Goal: Task Accomplishment & Management: Use online tool/utility

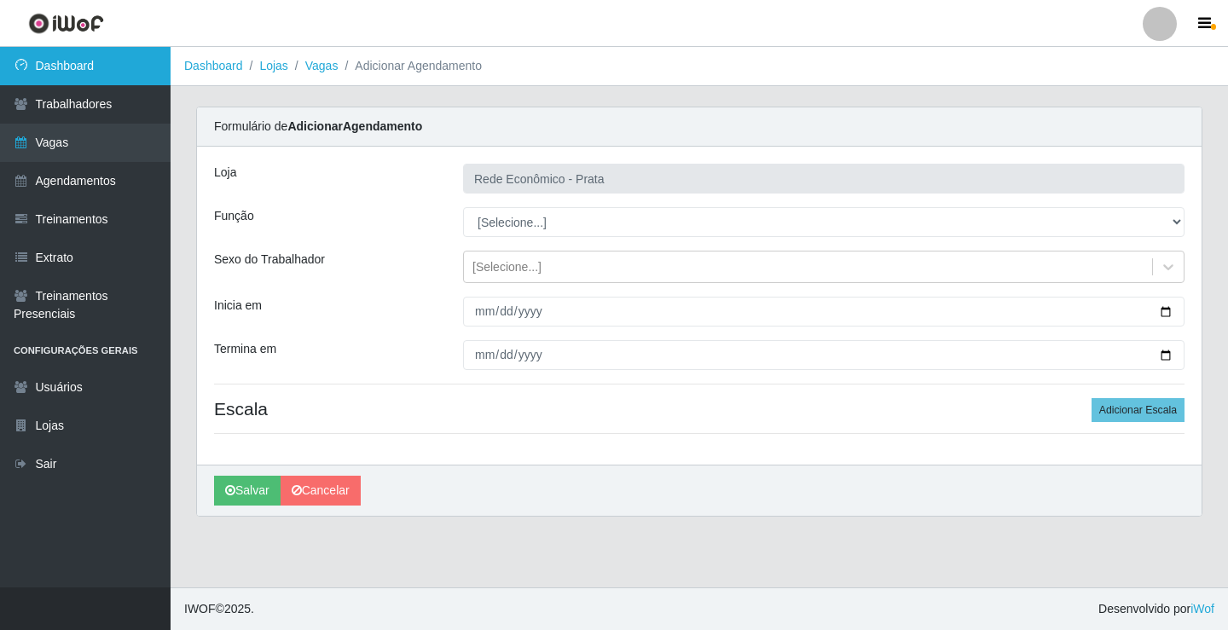
click at [65, 55] on link "Dashboard" at bounding box center [85, 66] width 171 height 38
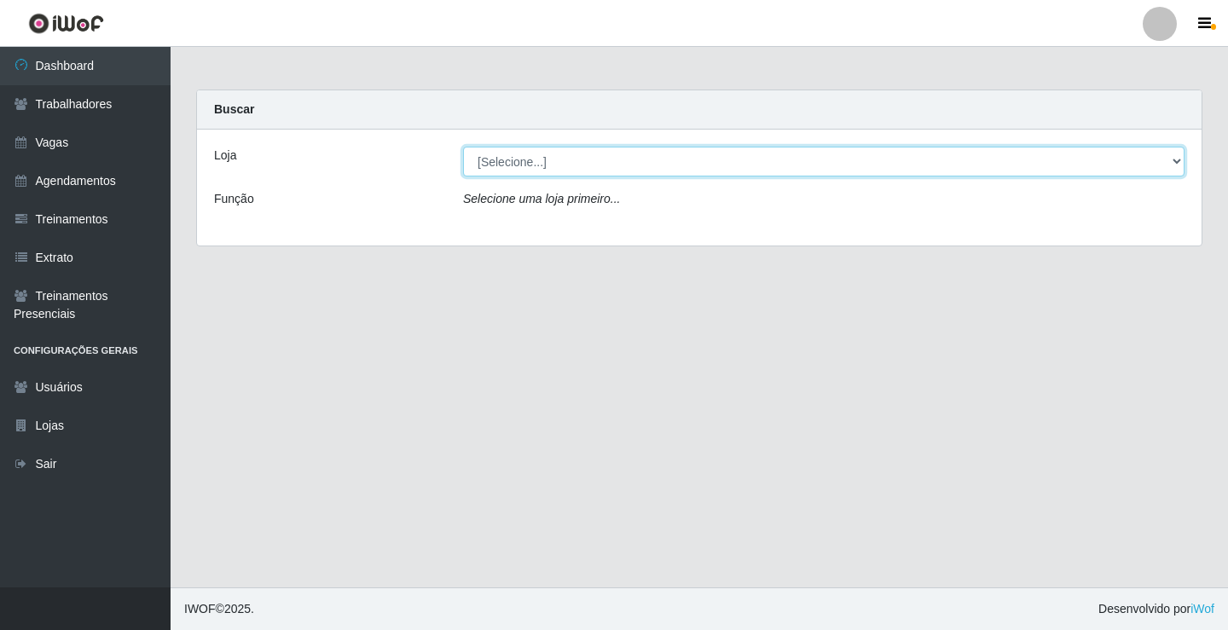
click at [1173, 158] on select "[Selecione...] Rede Econômico - Prata" at bounding box center [823, 162] width 721 height 30
select select "192"
click at [463, 147] on select "[Selecione...] Rede Econômico - Prata" at bounding box center [823, 162] width 721 height 30
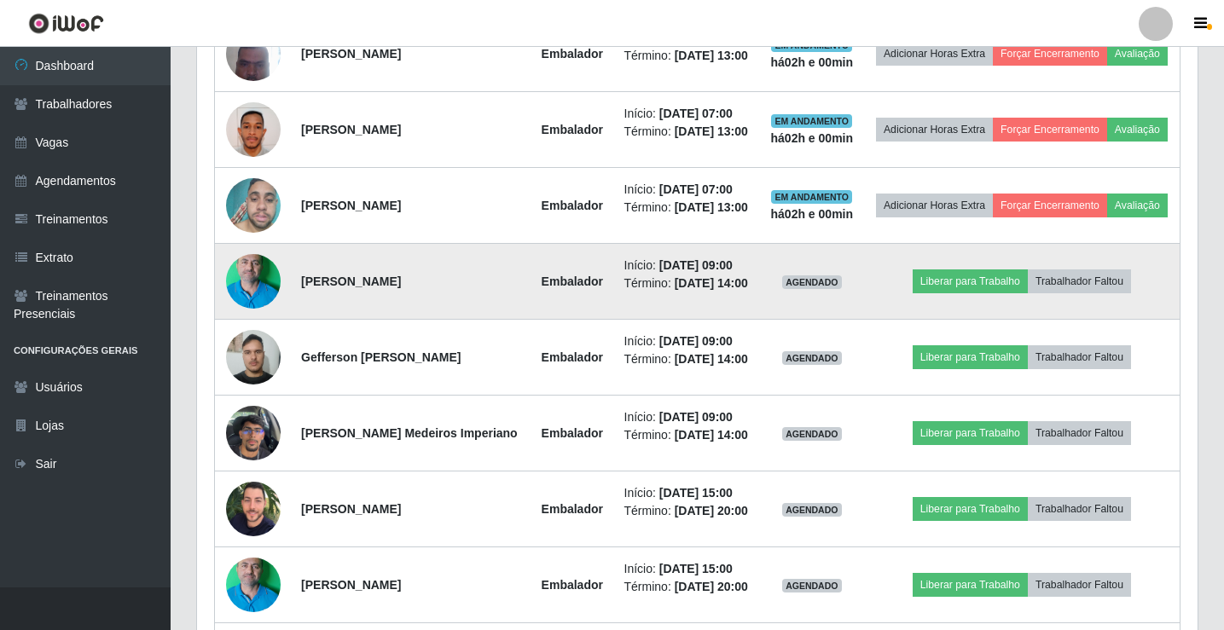
scroll to position [853, 0]
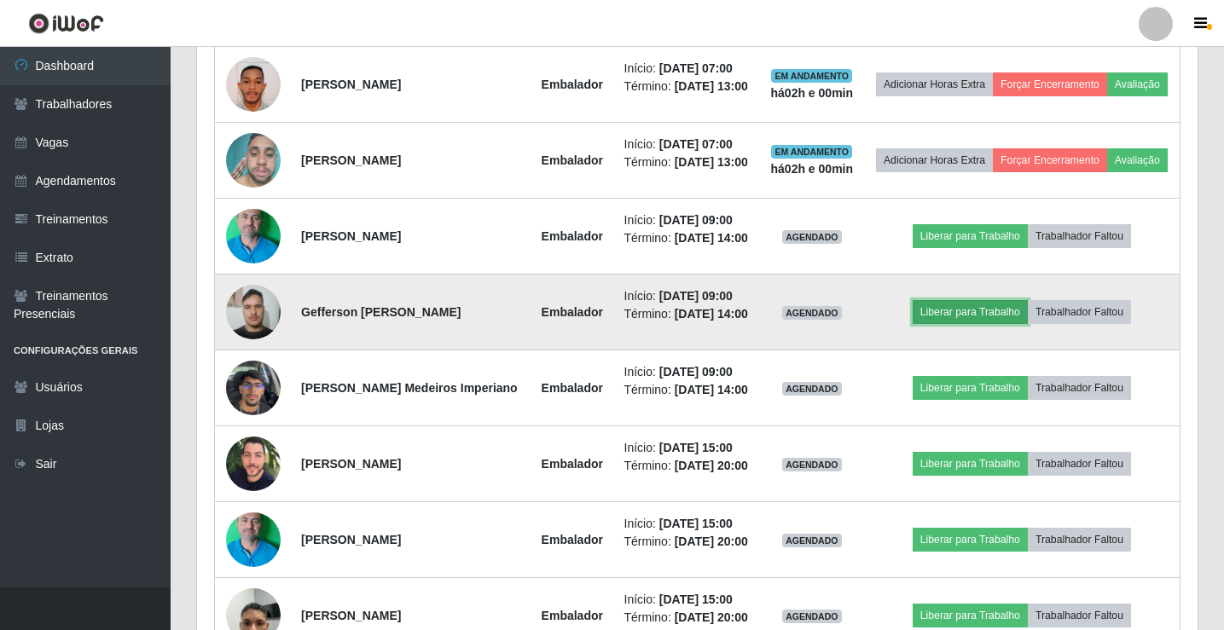
click at [941, 324] on button "Liberar para Trabalho" at bounding box center [969, 312] width 115 height 24
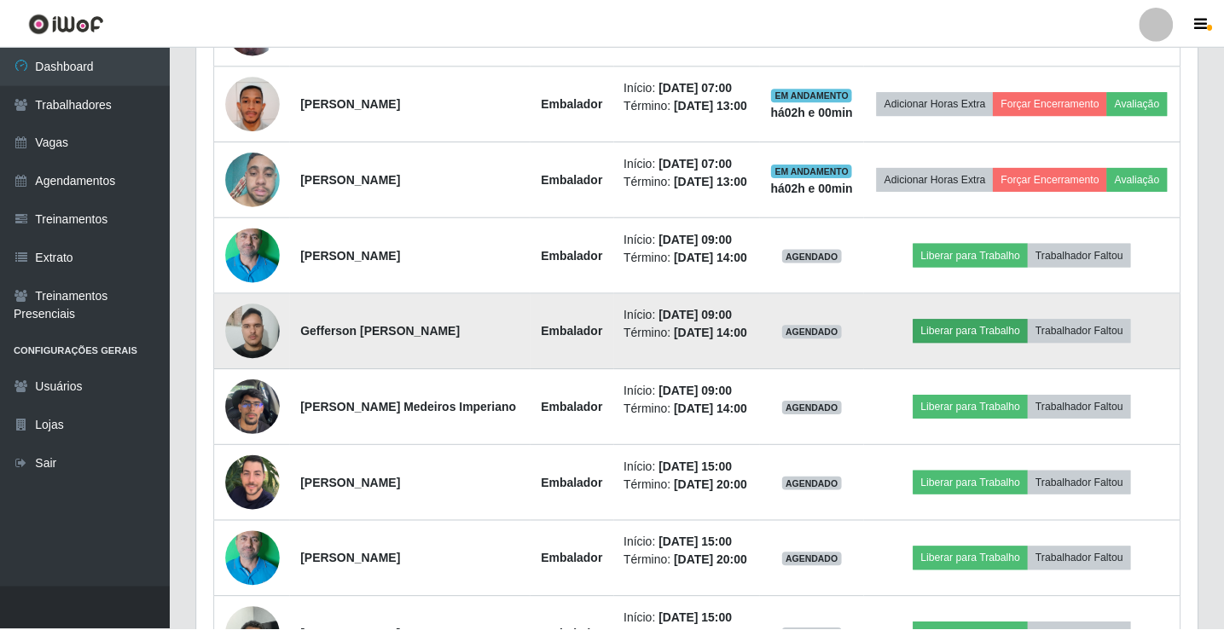
scroll to position [354, 992]
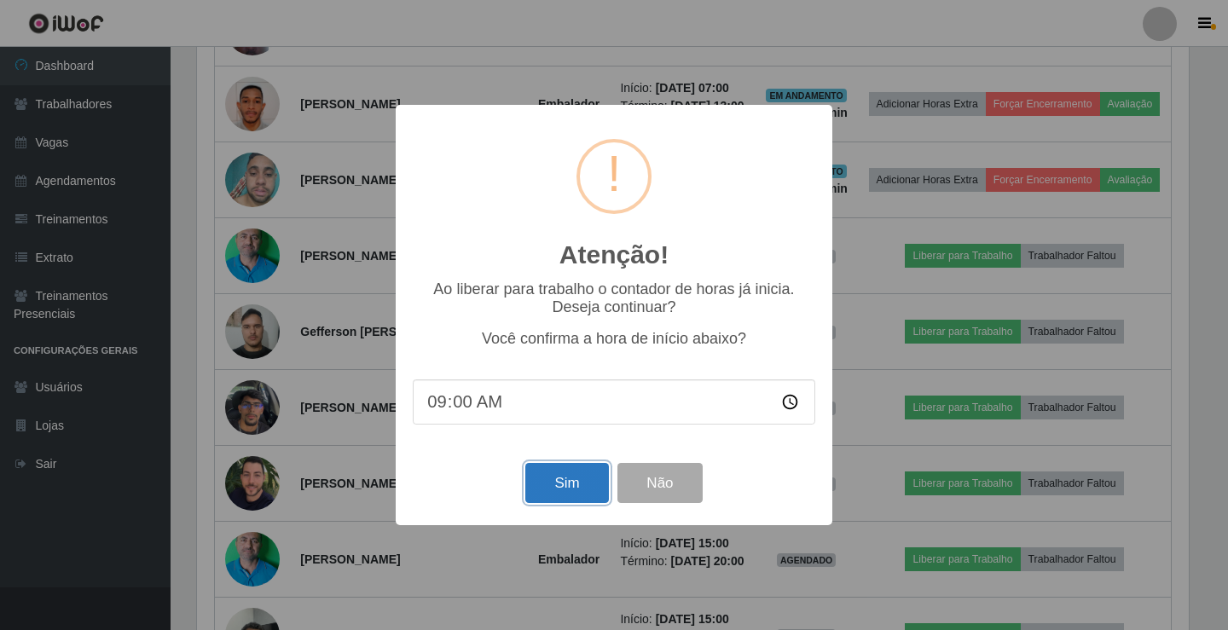
click at [558, 502] on button "Sim" at bounding box center [566, 483] width 83 height 40
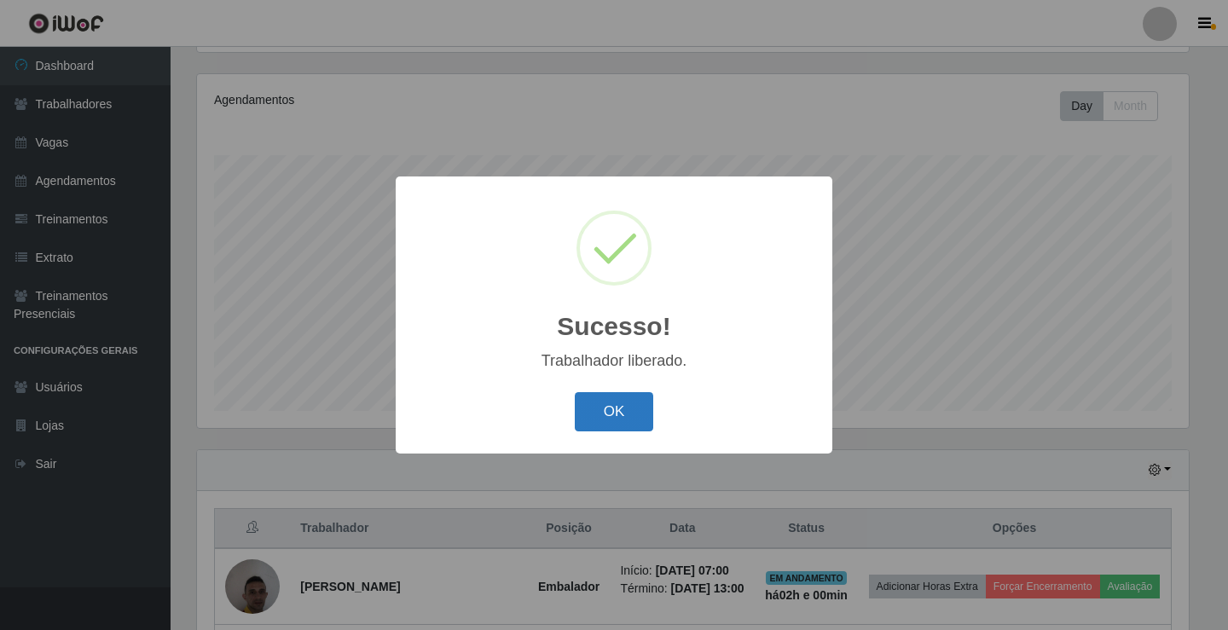
click at [627, 415] on button "OK" at bounding box center [614, 412] width 79 height 40
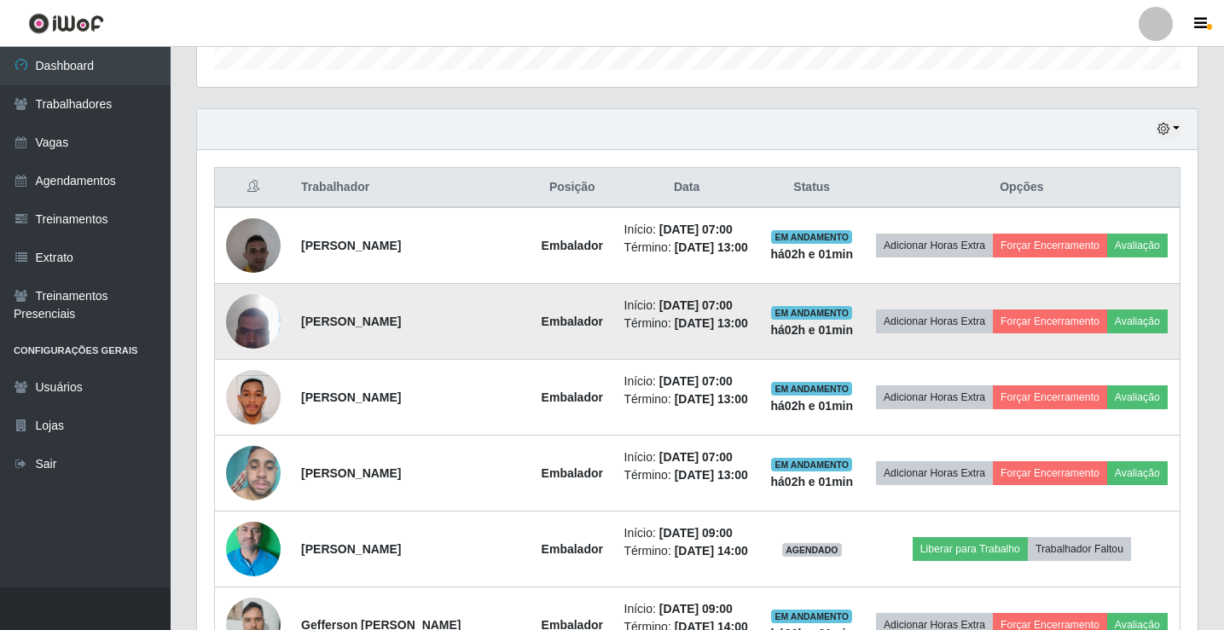
scroll to position [710, 0]
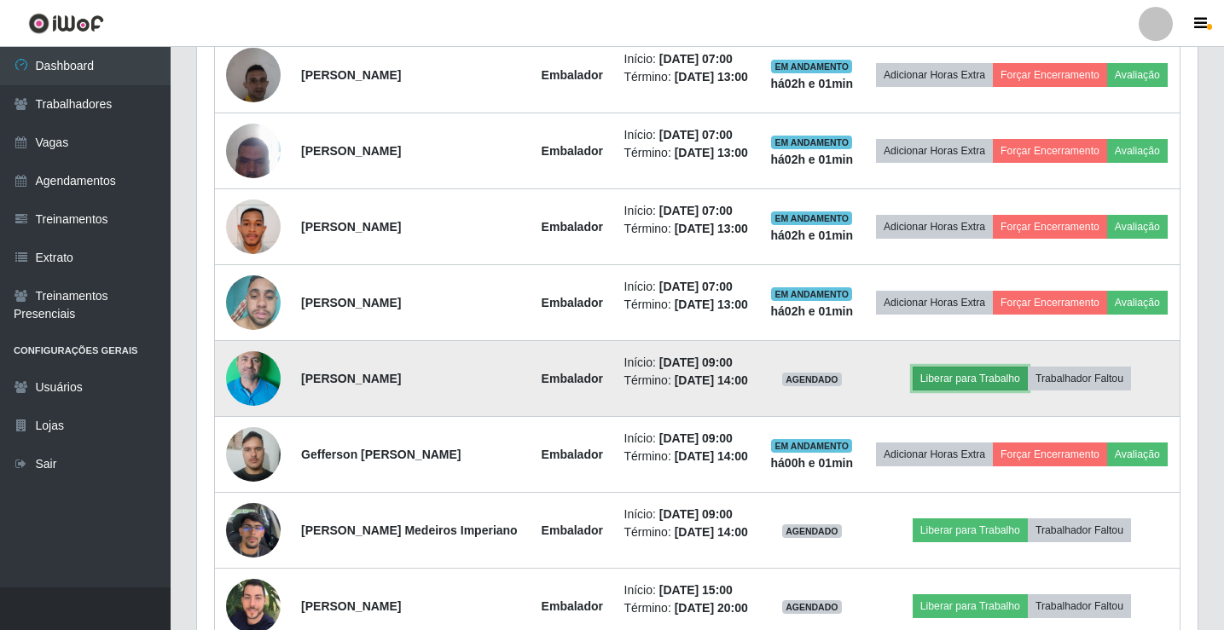
click at [969, 391] on button "Liberar para Trabalho" at bounding box center [969, 379] width 115 height 24
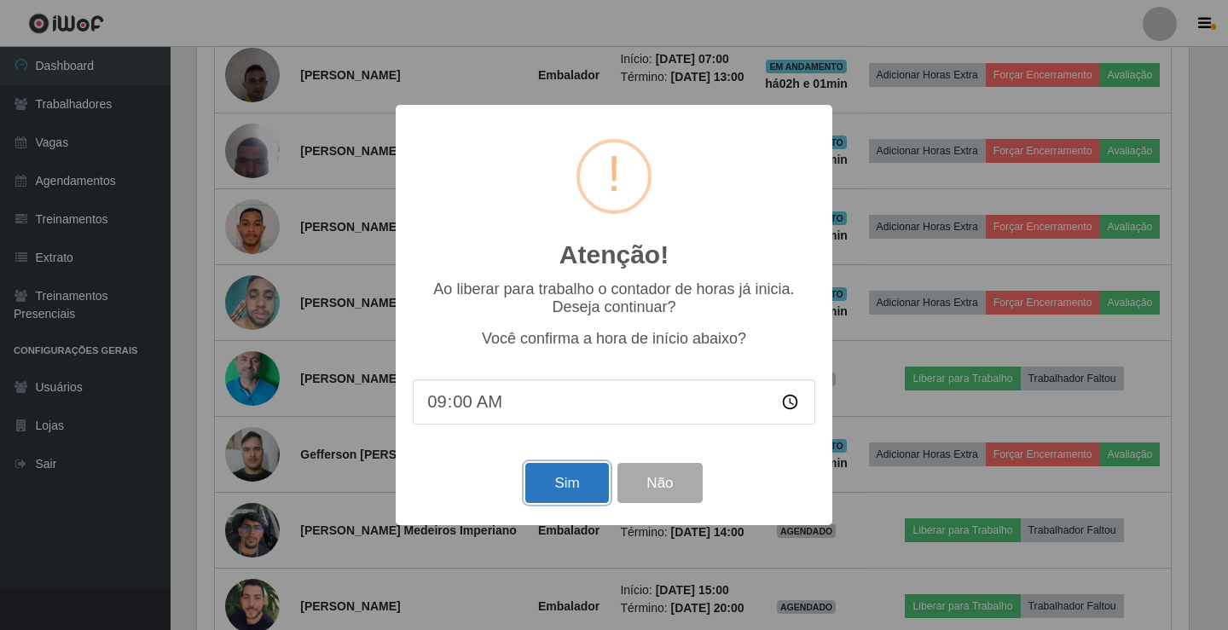
click at [549, 479] on button "Sim" at bounding box center [566, 483] width 83 height 40
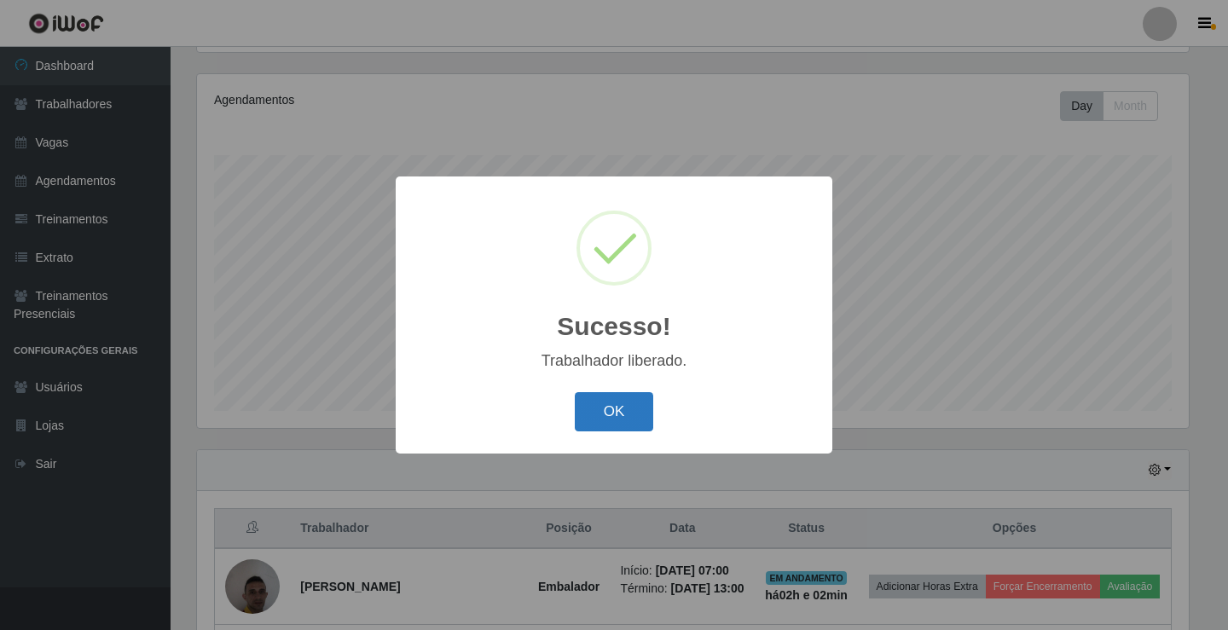
click at [605, 404] on button "OK" at bounding box center [614, 412] width 79 height 40
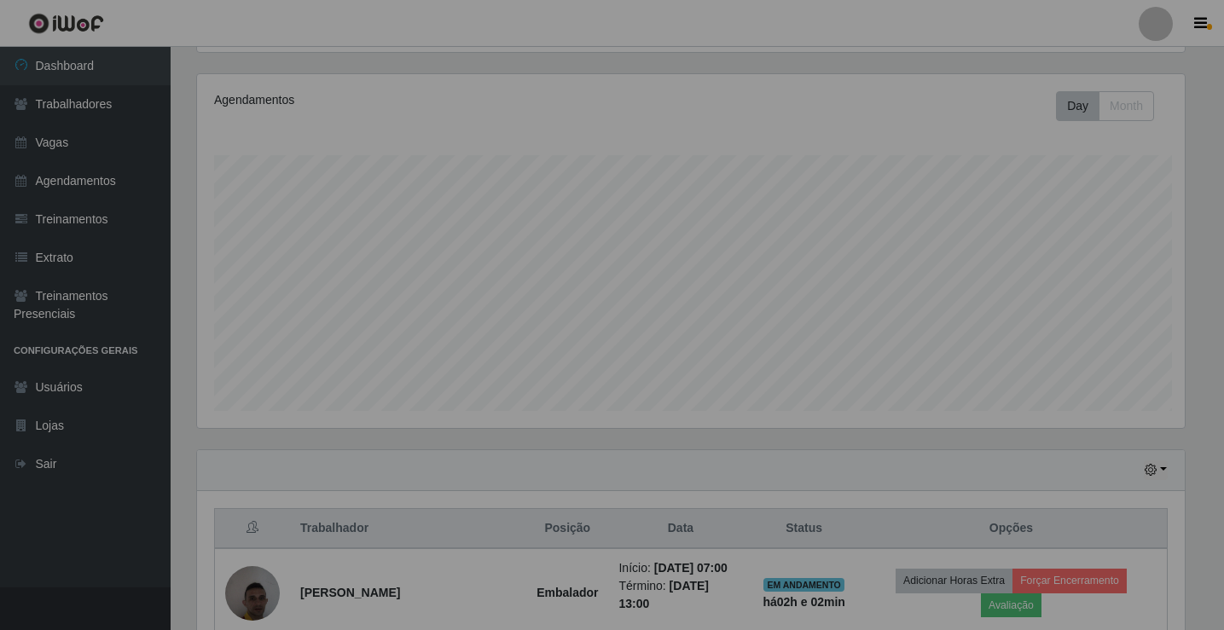
scroll to position [354, 1000]
